Goal: Find specific page/section

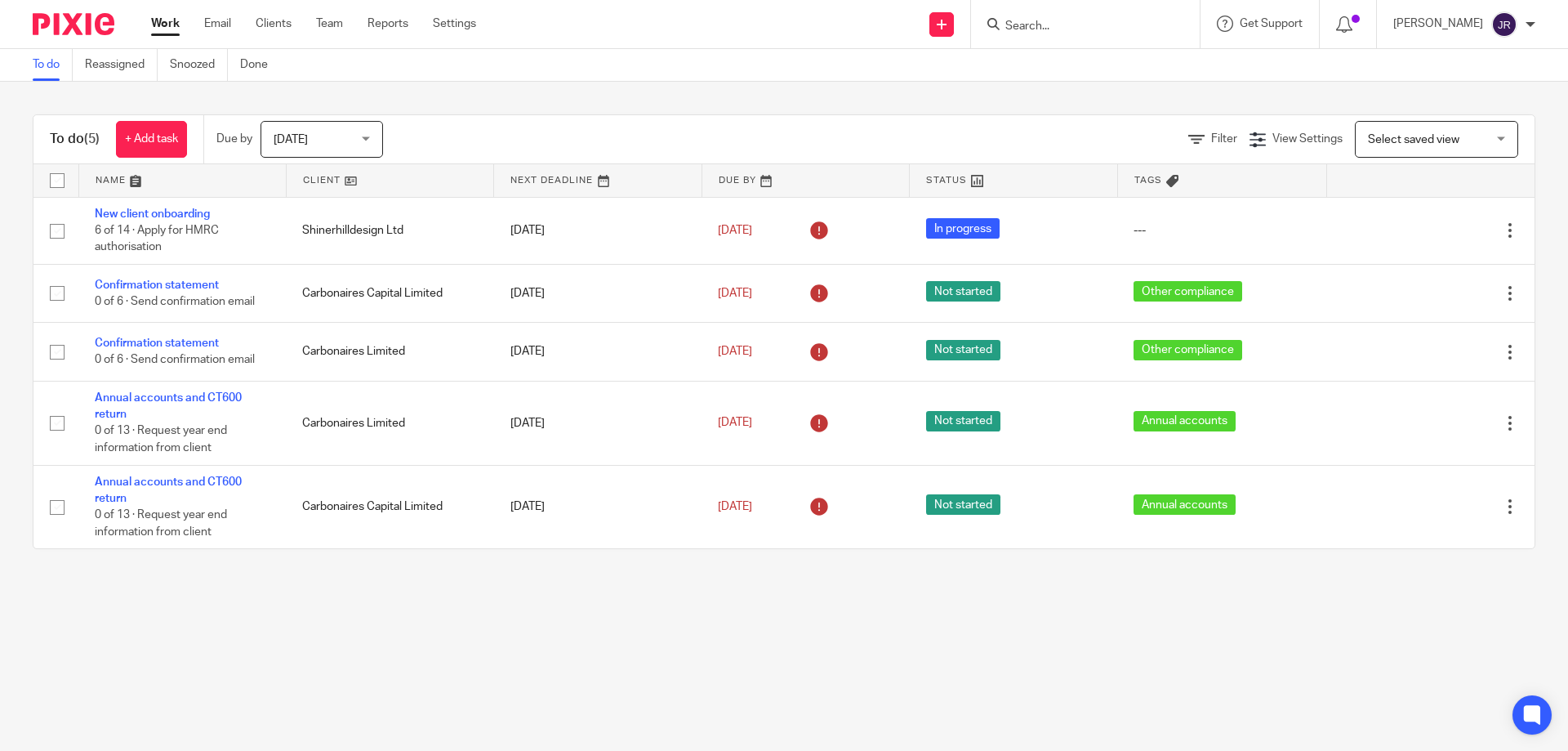
click at [1075, 26] on input "Search" at bounding box center [1076, 27] width 147 height 15
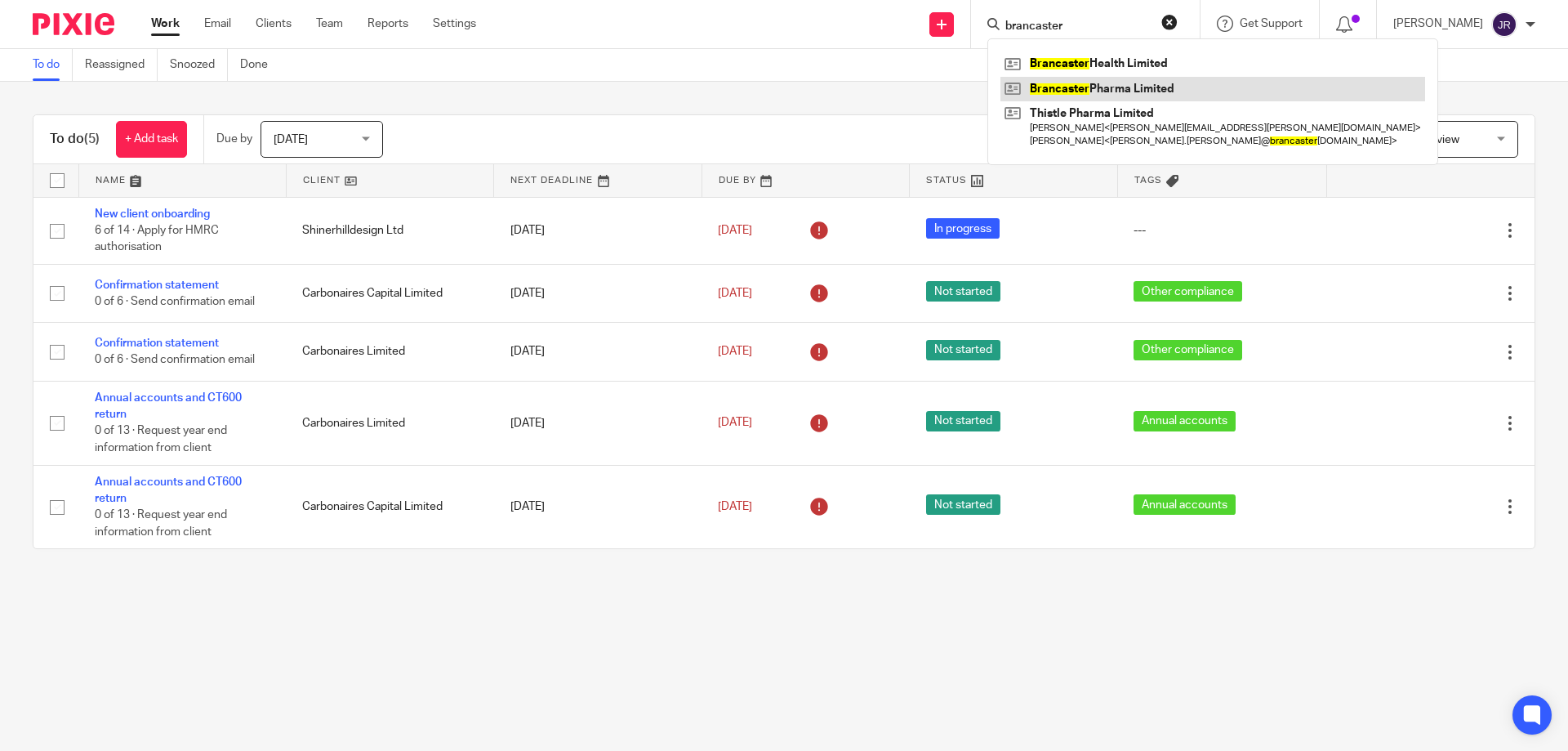
type input "brancaster"
click at [1149, 84] on link at bounding box center [1213, 89] width 425 height 25
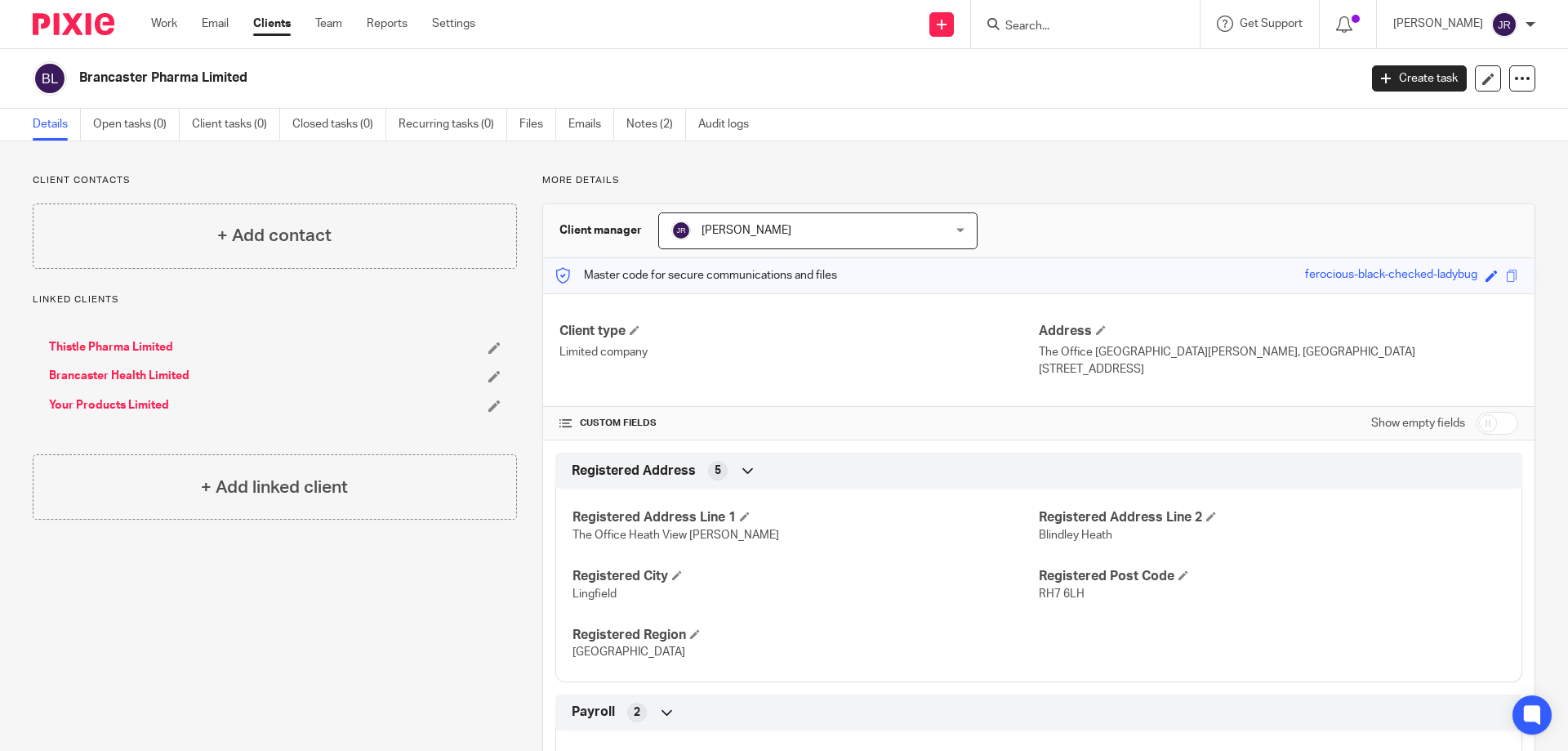
click at [1061, 22] on input "Search" at bounding box center [1076, 27] width 147 height 15
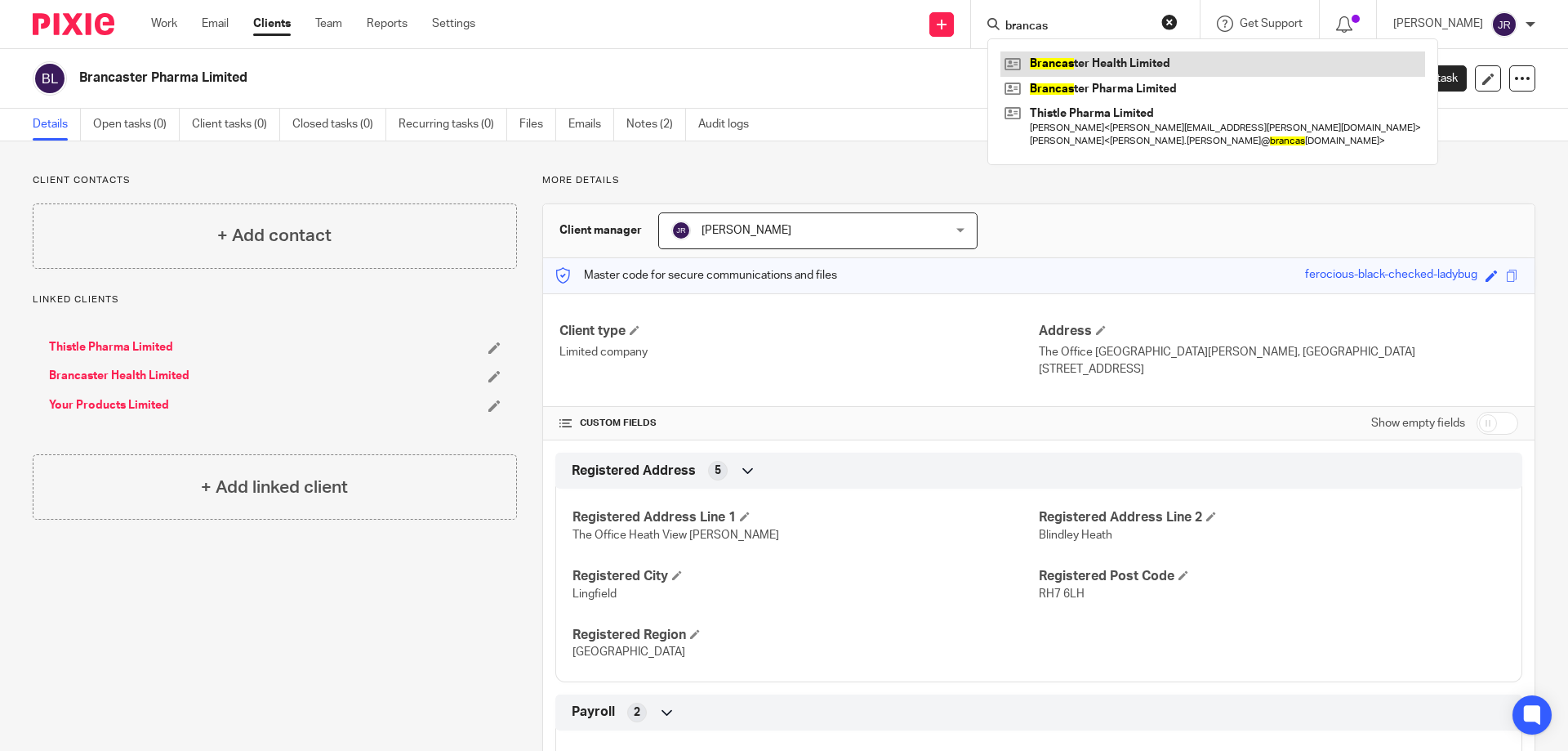
type input "brancas"
click at [1162, 53] on link at bounding box center [1213, 63] width 425 height 25
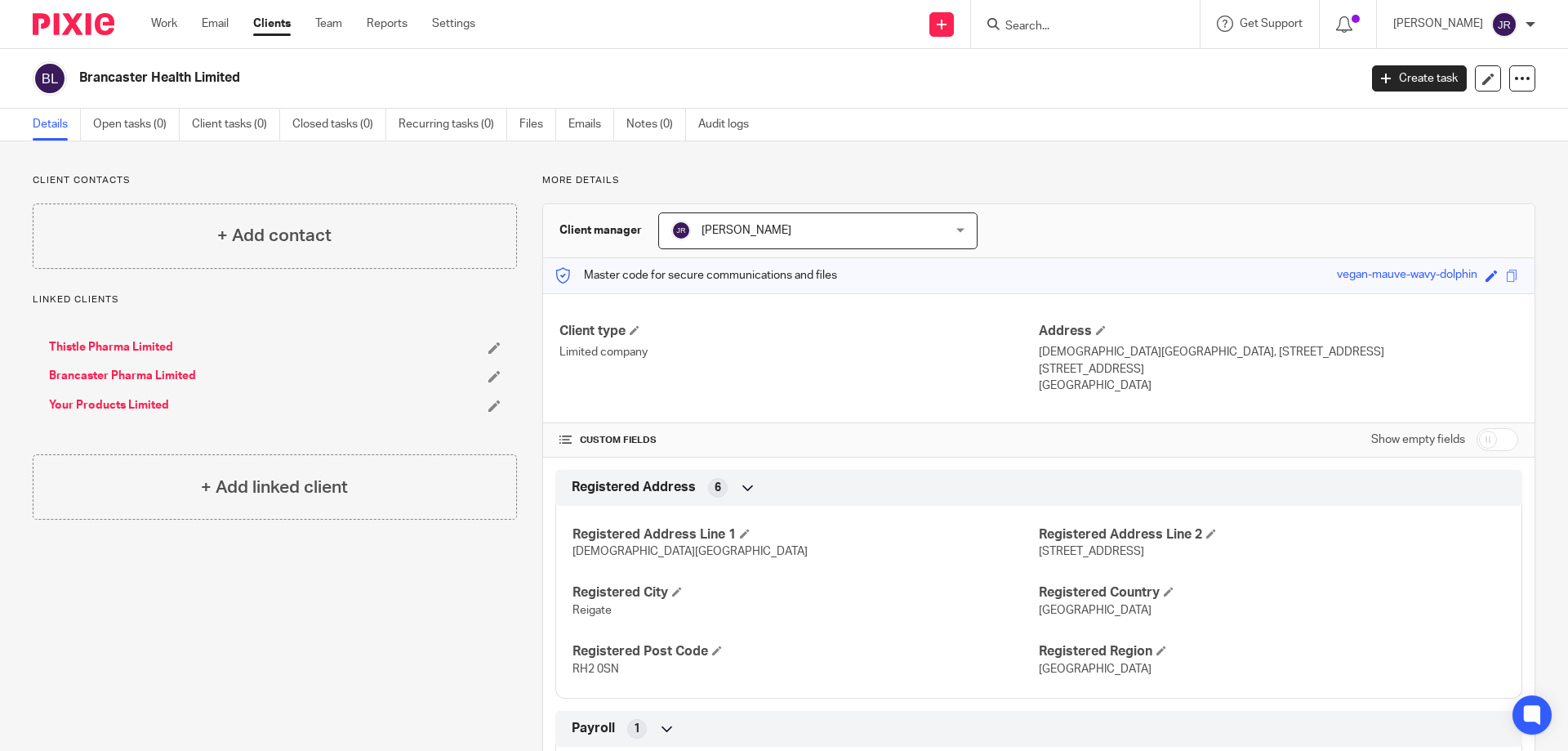
click at [139, 344] on link "Thistle Pharma Limited" at bounding box center [111, 346] width 124 height 17
